Goal: Information Seeking & Learning: Check status

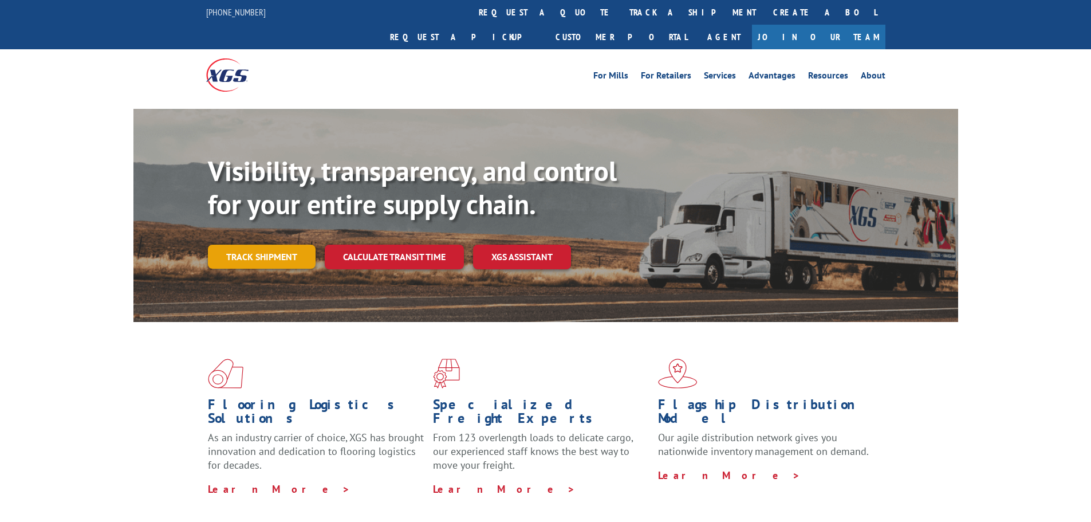
click at [286, 245] on link "Track shipment" at bounding box center [262, 257] width 108 height 24
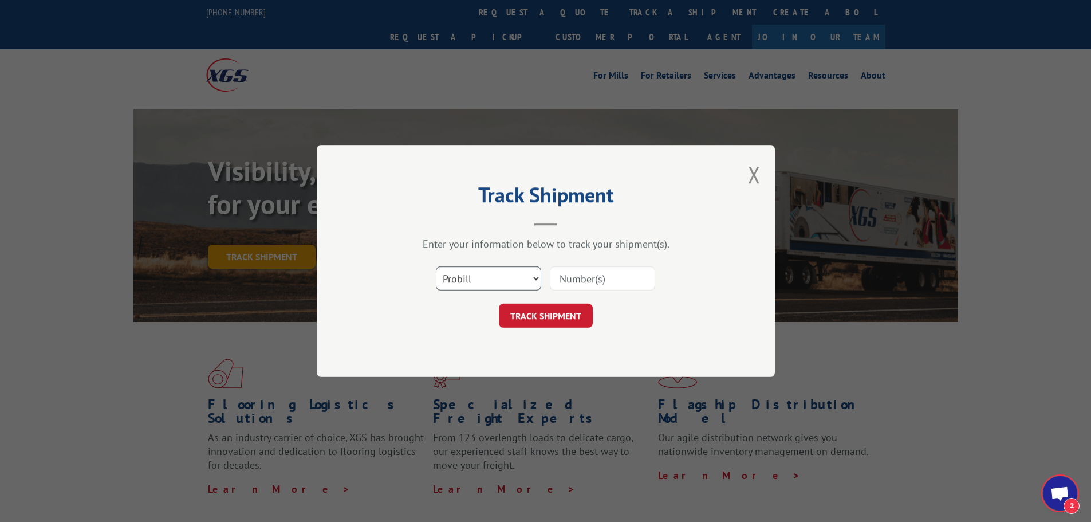
scroll to position [360, 0]
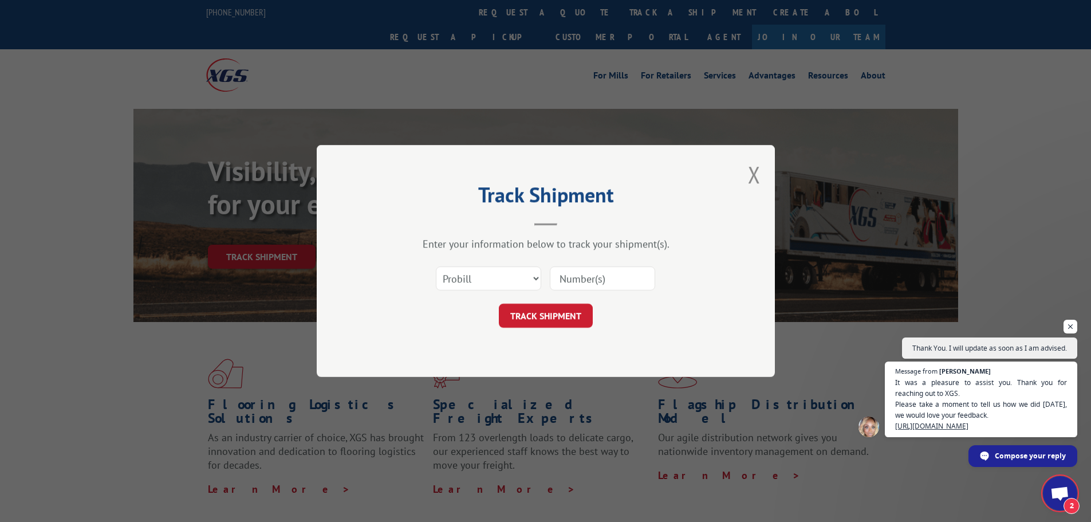
click at [589, 280] on input at bounding box center [602, 278] width 105 height 24
paste input "17027493"
type input "17027493"
click at [970, 419] on span "It was a pleasure to assist you. Thank you for reaching out to XGS. Please take…" at bounding box center [981, 403] width 175 height 55
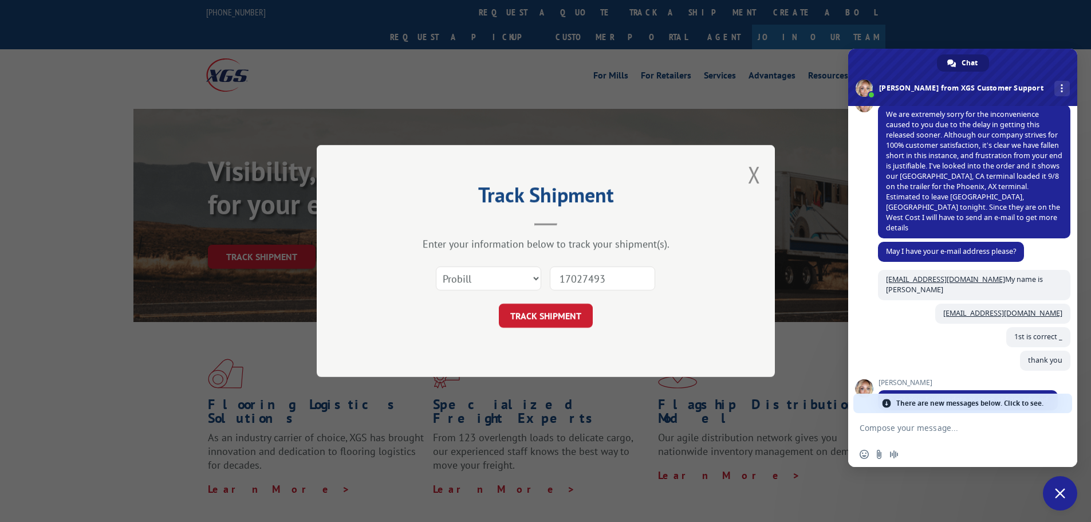
scroll to position [478, 0]
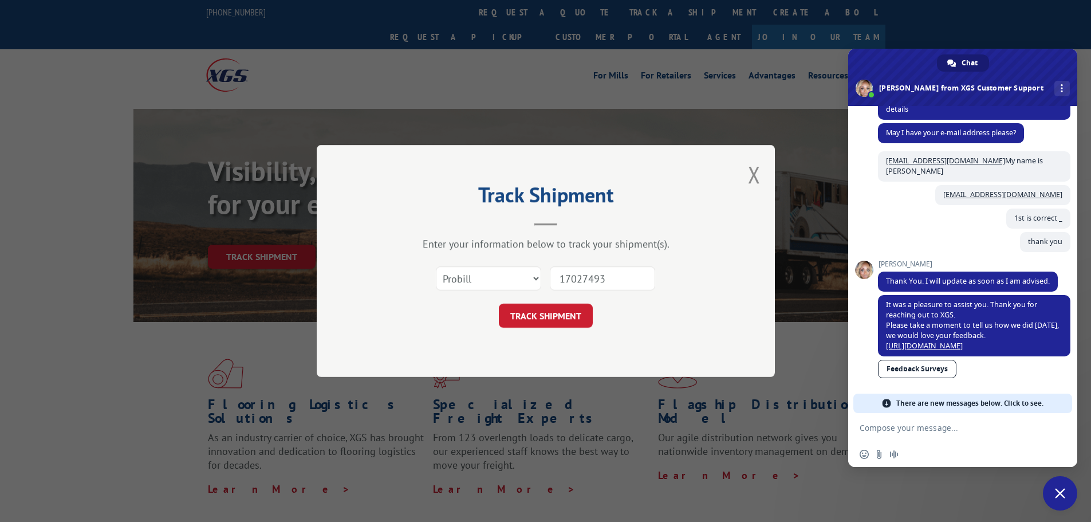
click at [910, 375] on link "Feedback Surveys" at bounding box center [917, 369] width 78 height 18
click at [544, 310] on button "TRACK SHIPMENT" at bounding box center [546, 316] width 94 height 24
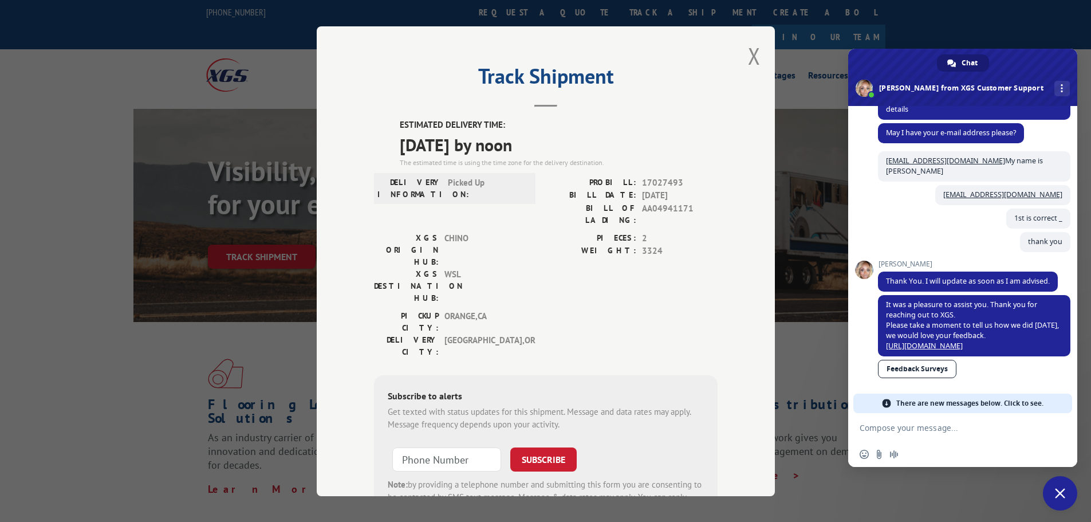
click at [1054, 493] on span "Close chat" at bounding box center [1060, 493] width 34 height 34
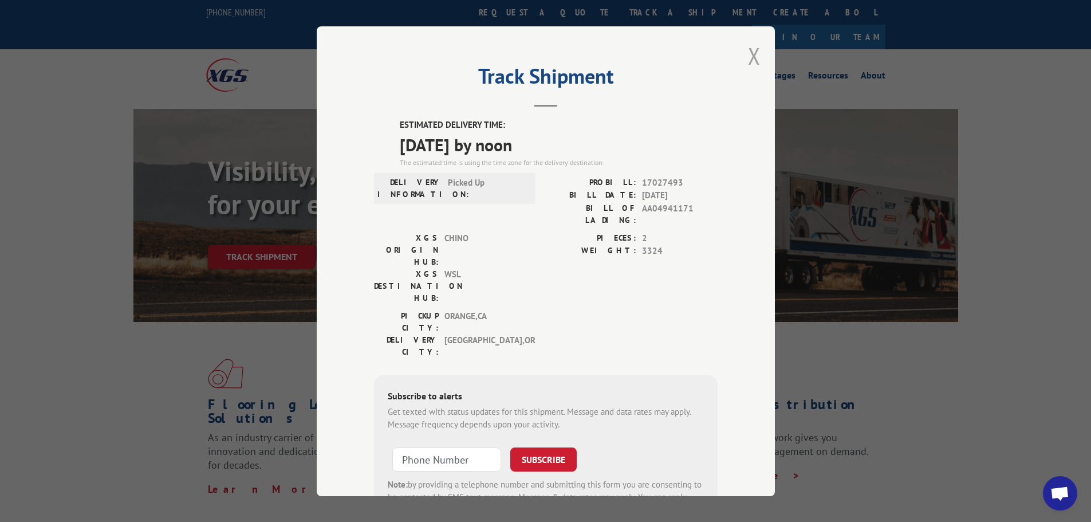
click at [748, 50] on button "Close modal" at bounding box center [754, 56] width 13 height 30
